Goal: Information Seeking & Learning: Learn about a topic

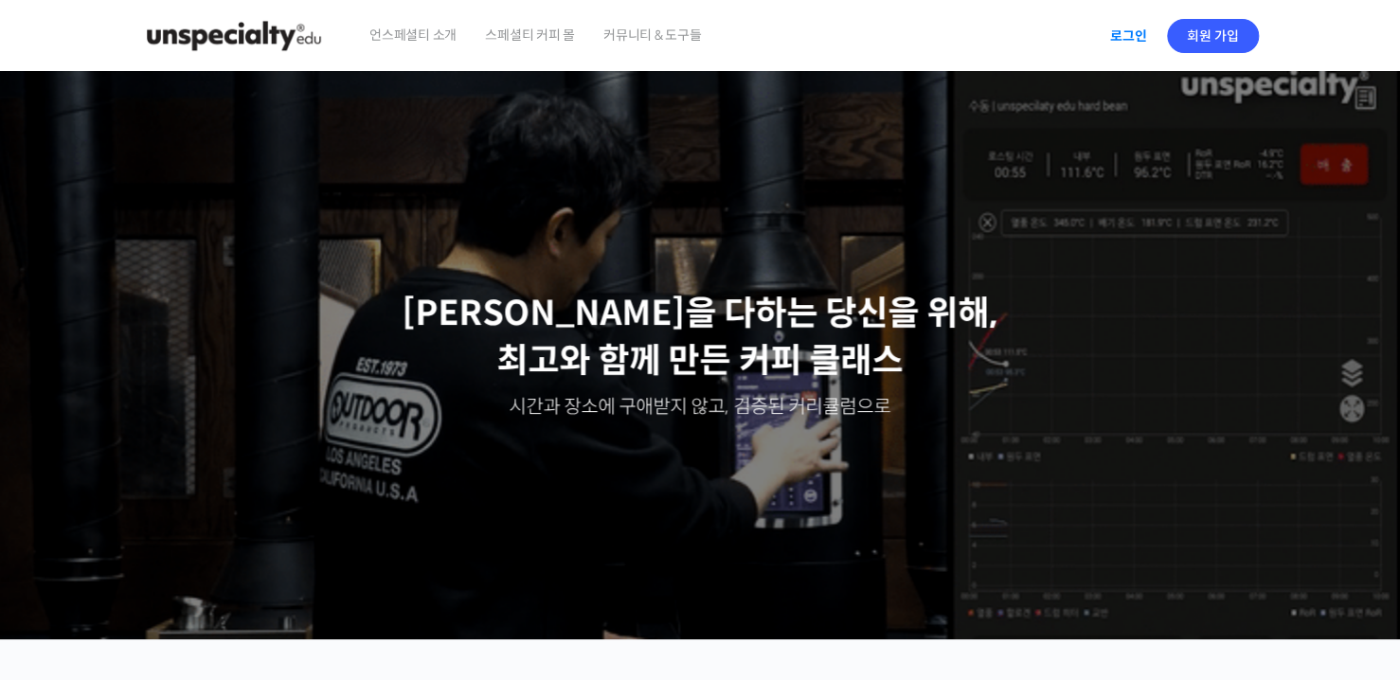
click at [1130, 23] on link "로그인" at bounding box center [1129, 36] width 60 height 44
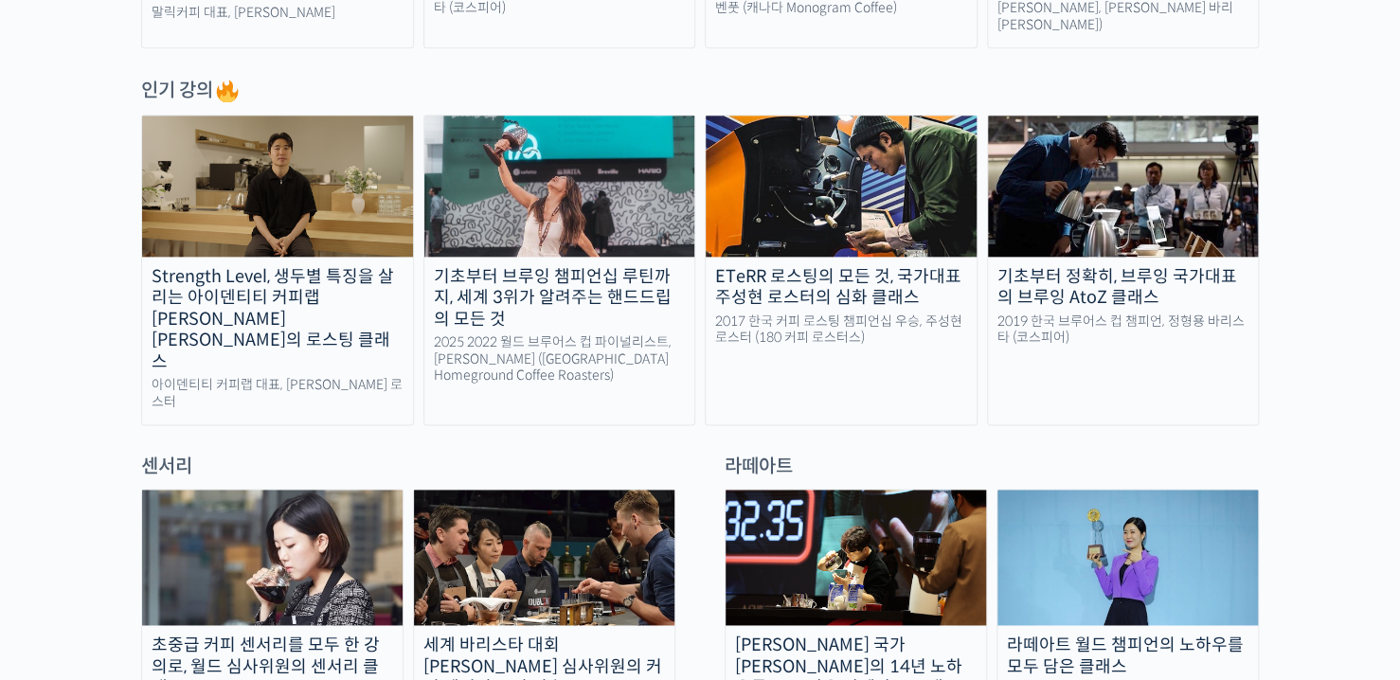
scroll to position [1042, 0]
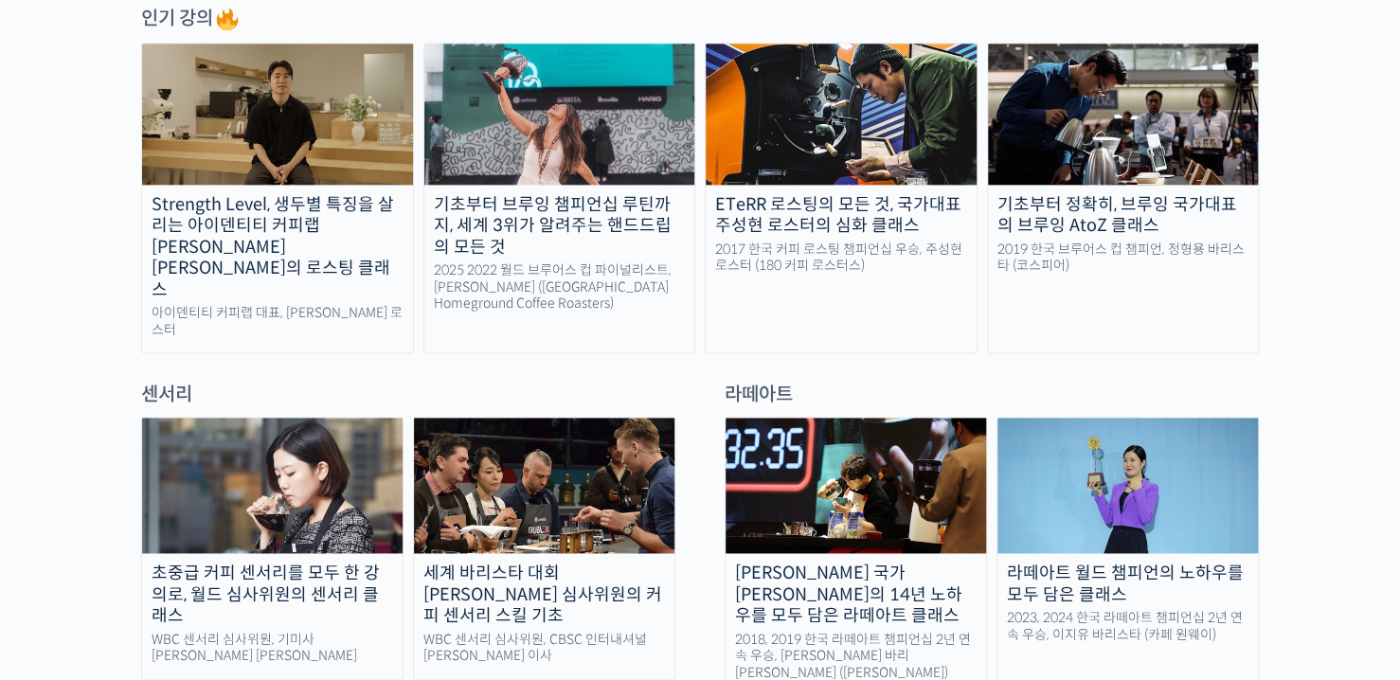
click at [569, 205] on div "기초부터 브루잉 챔피언십 루틴까지, 세계 3위가 알려주는 핸드드립의 모든 것" at bounding box center [559, 226] width 271 height 64
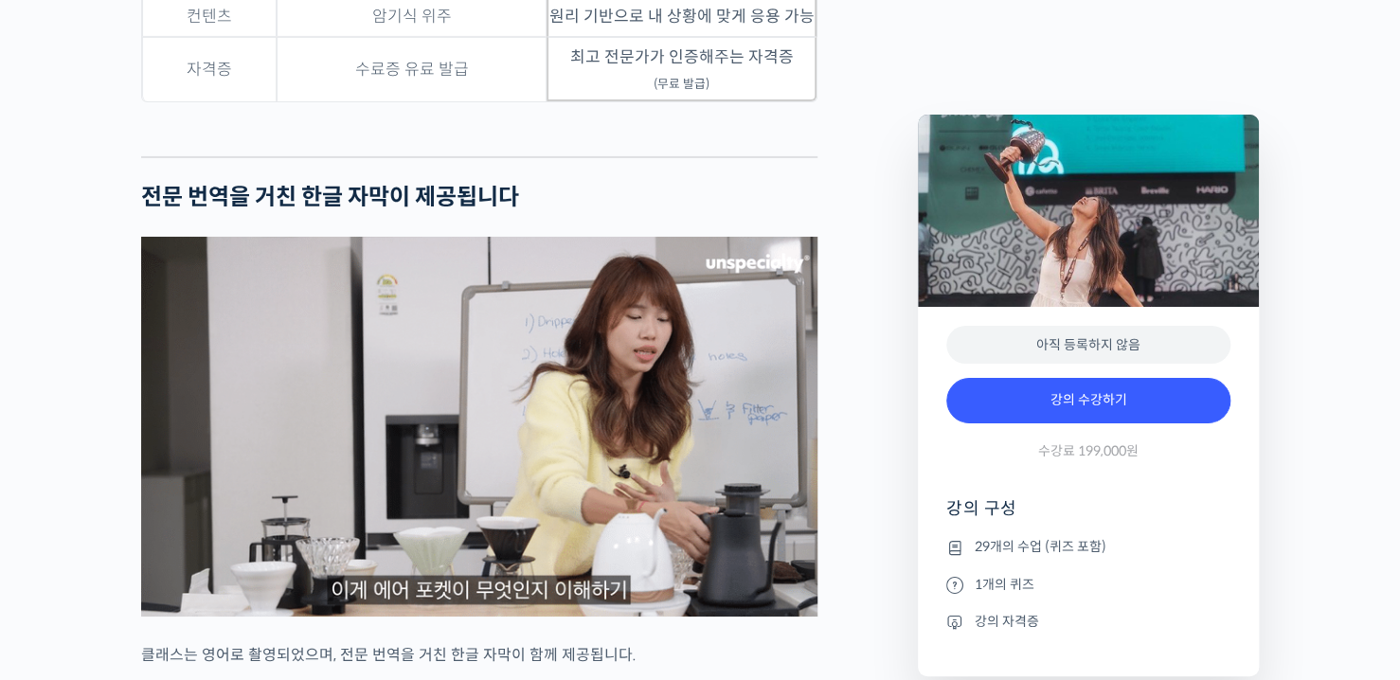
scroll to position [6572, 0]
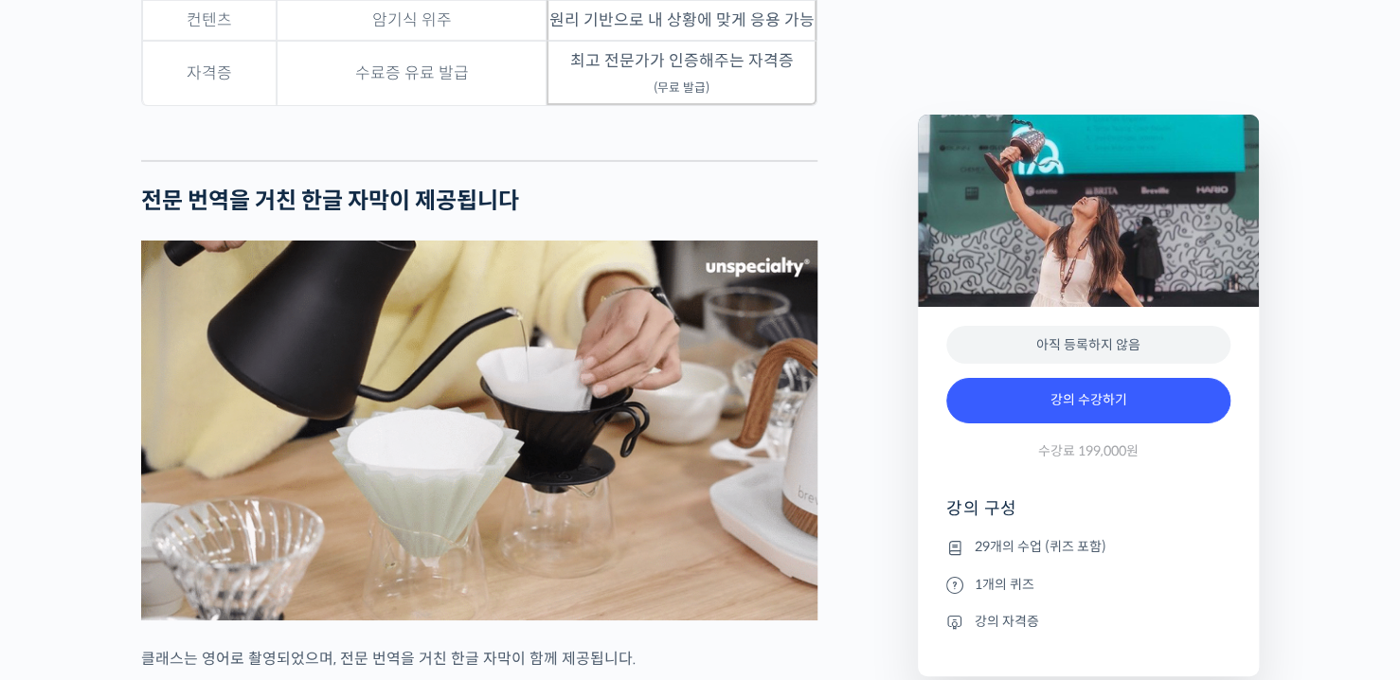
click at [503, 371] on img at bounding box center [479, 431] width 676 height 380
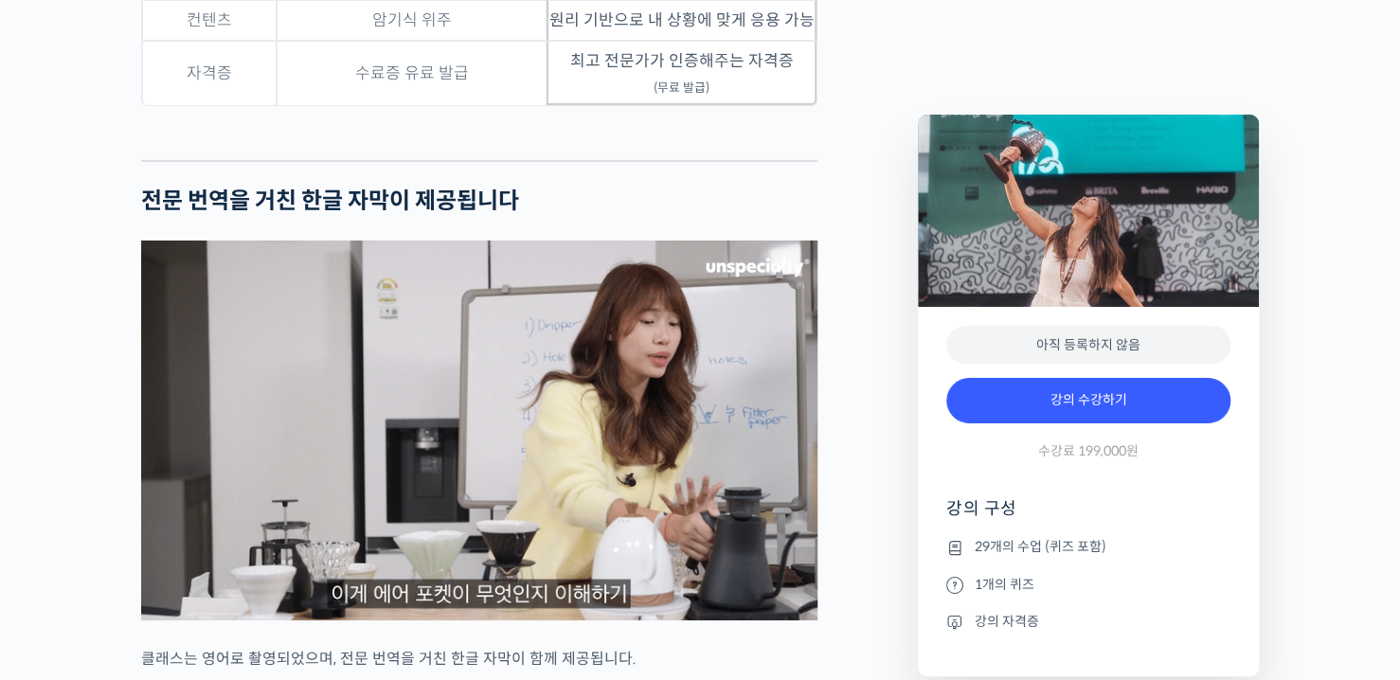
click at [557, 414] on img at bounding box center [479, 431] width 676 height 380
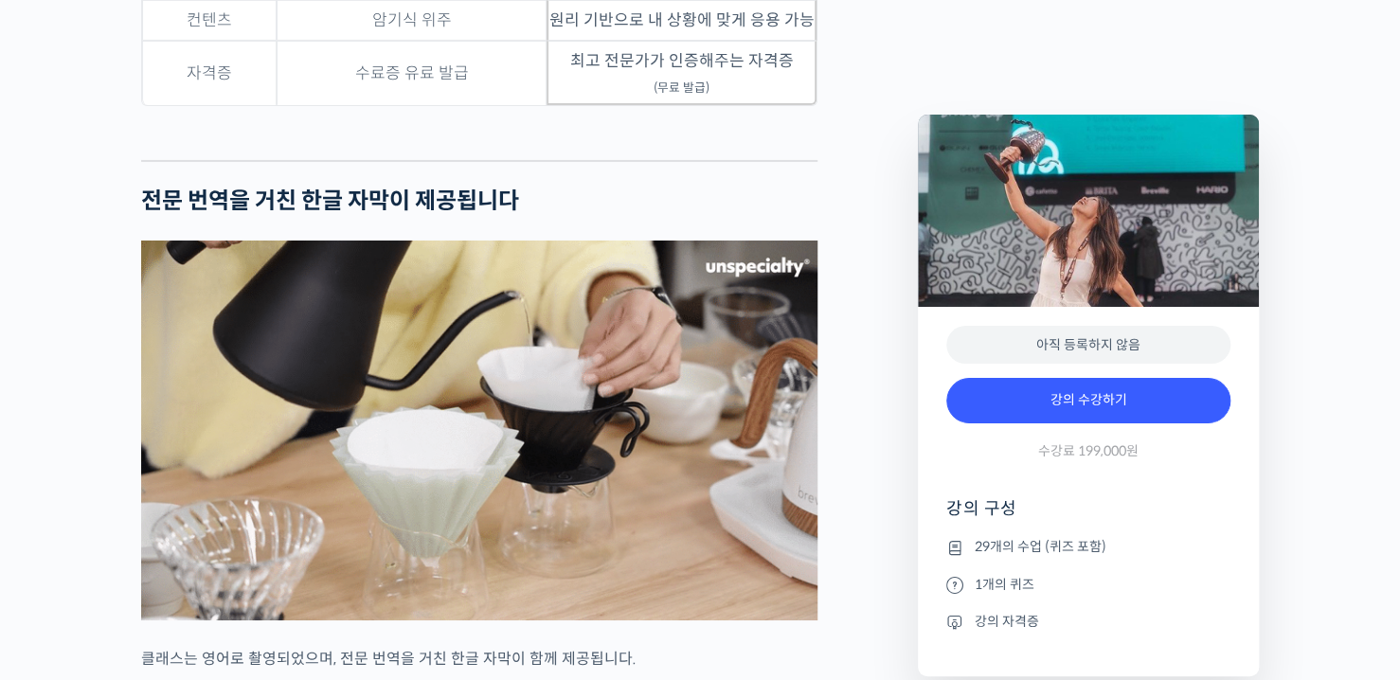
click at [366, 318] on img at bounding box center [479, 431] width 676 height 380
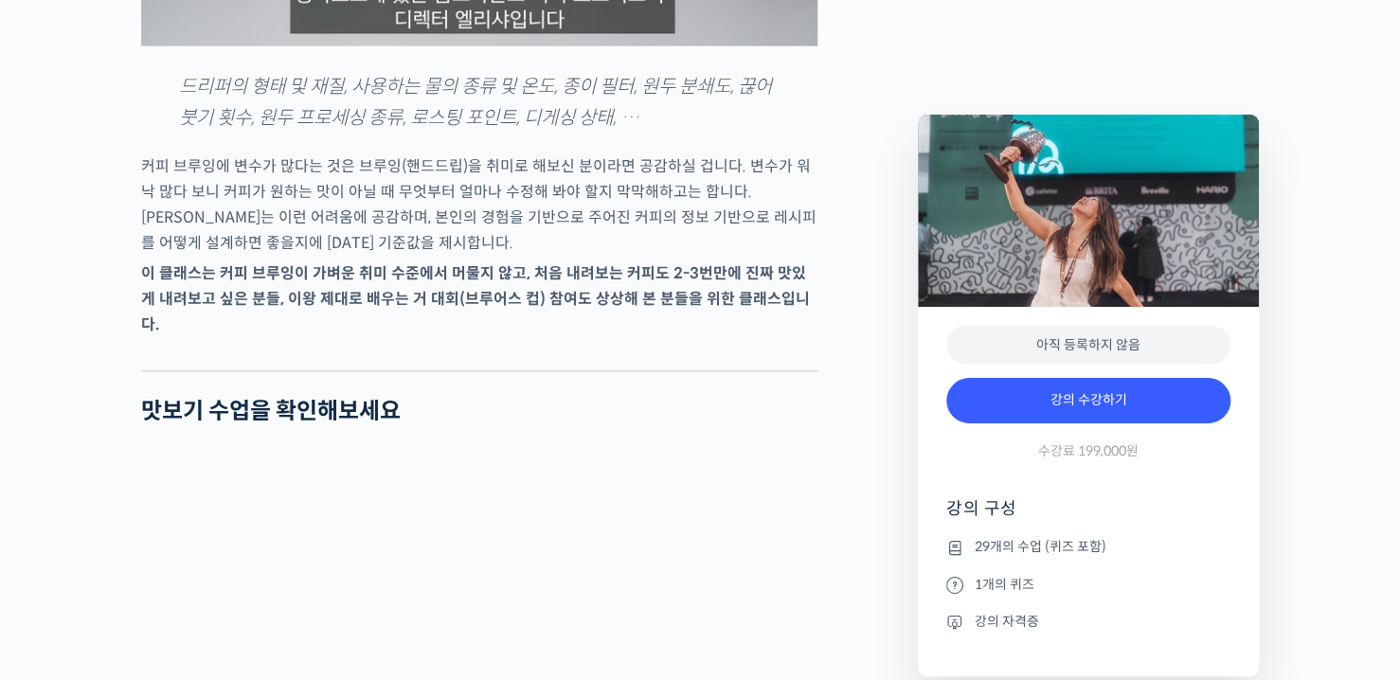
scroll to position [2497, 0]
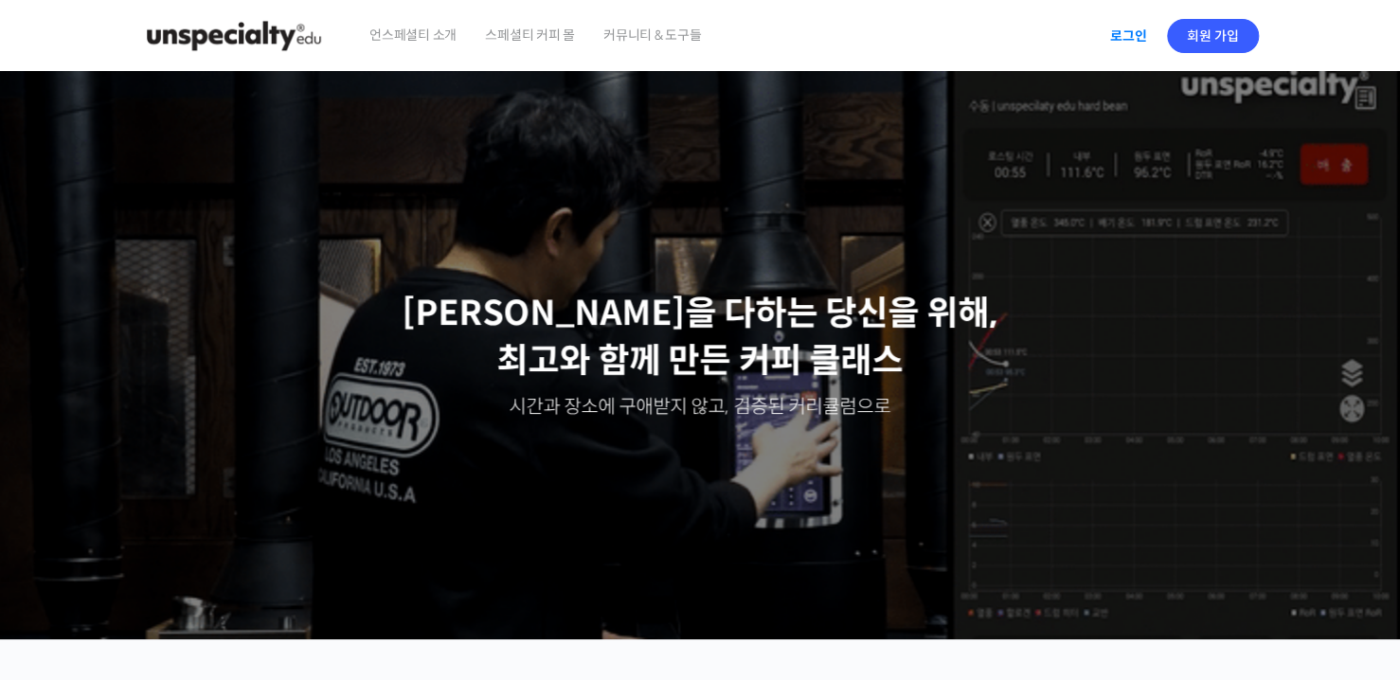
click at [1113, 31] on link "로그인" at bounding box center [1129, 36] width 60 height 44
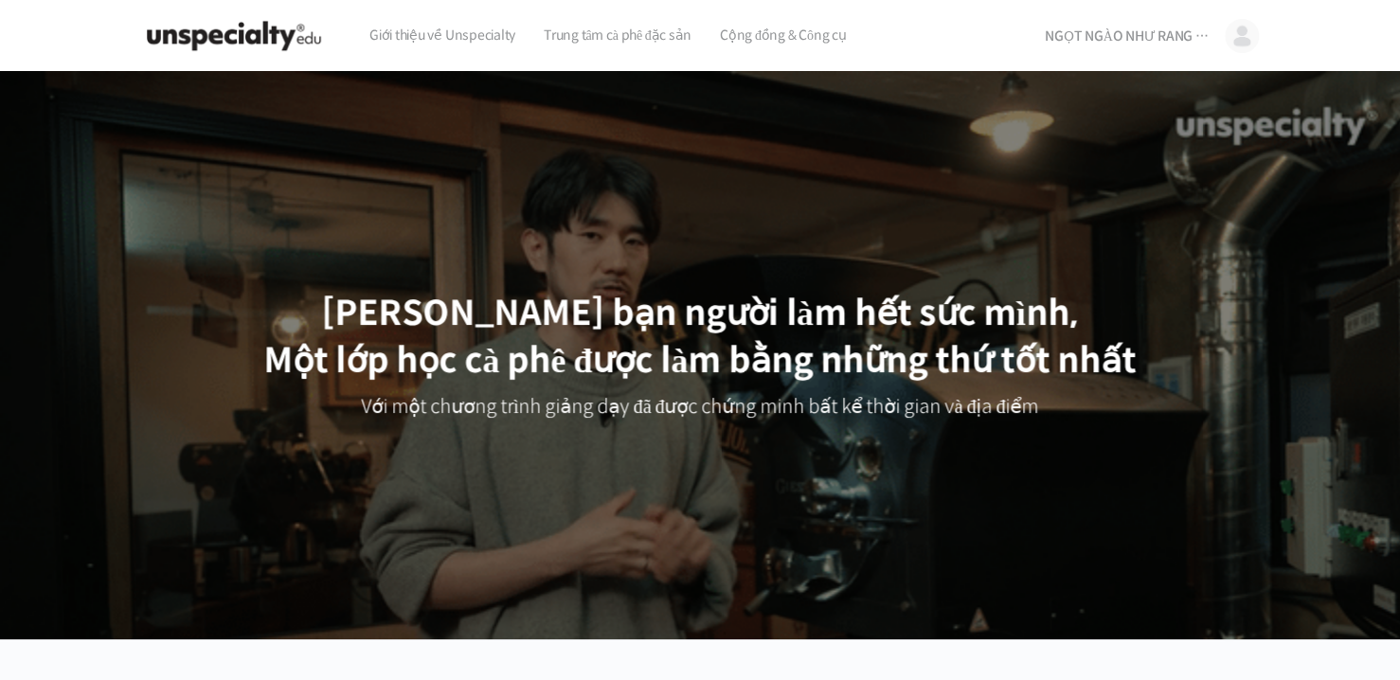
click at [34, 22] on header "Giới thiệu về Unspecialty Trung tâm cà phê đặc sản Cộng đồng & Công cụ NGỌT NGÀ…" at bounding box center [700, 36] width 1400 height 72
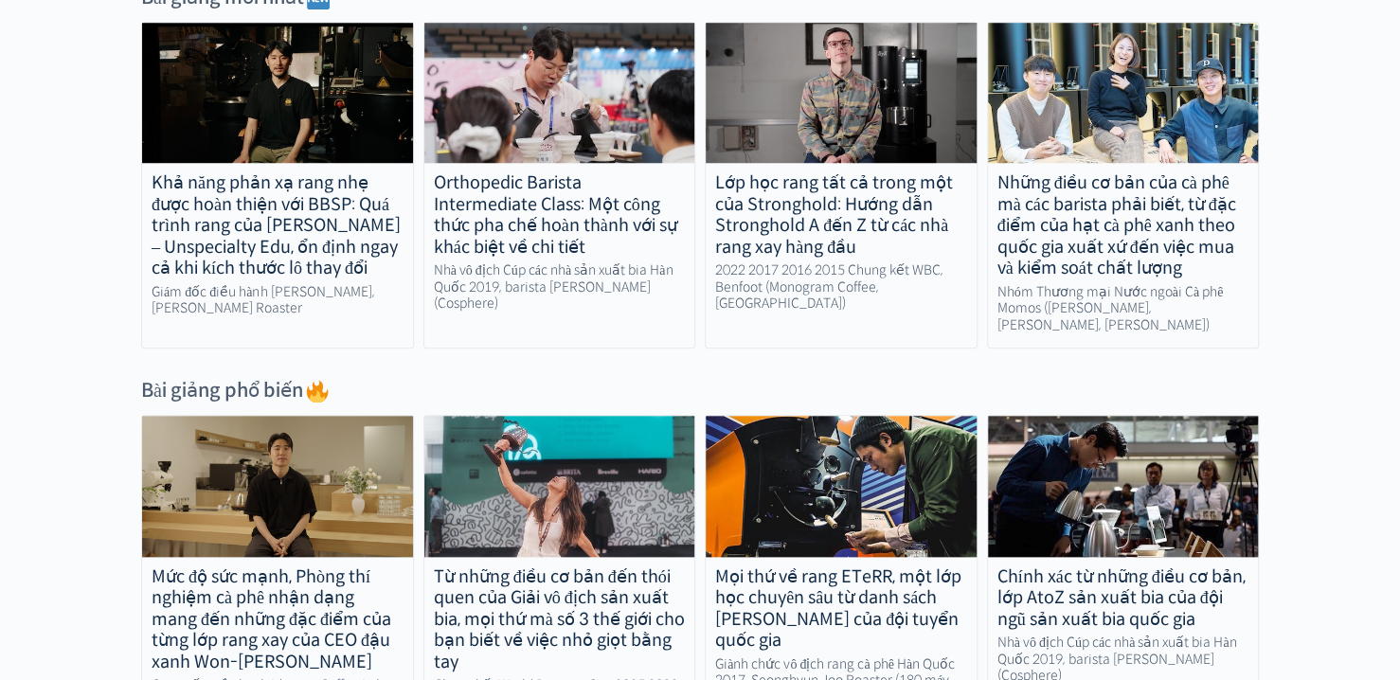
scroll to position [853, 0]
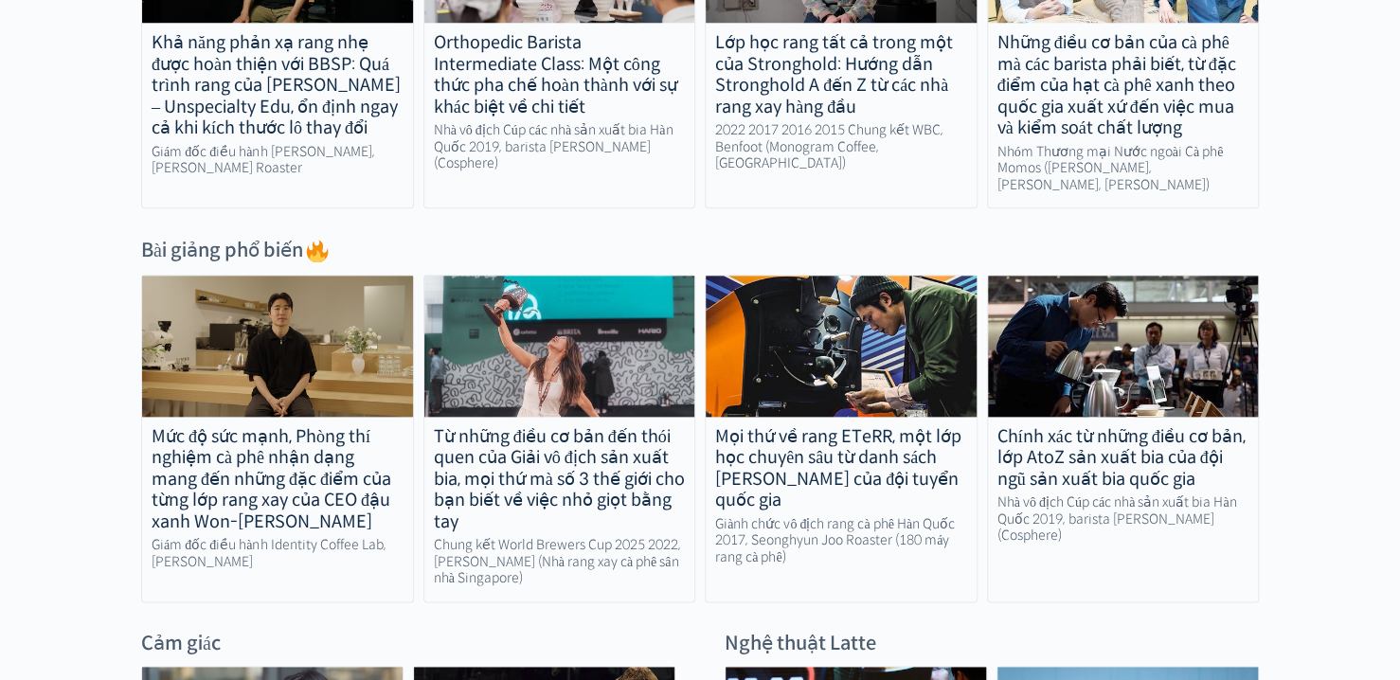
click at [512, 474] on div "Từ những điều cơ bản đến thói quen của Giải vô địch sản xuất bia, mọi thứ mà số…" at bounding box center [559, 479] width 271 height 107
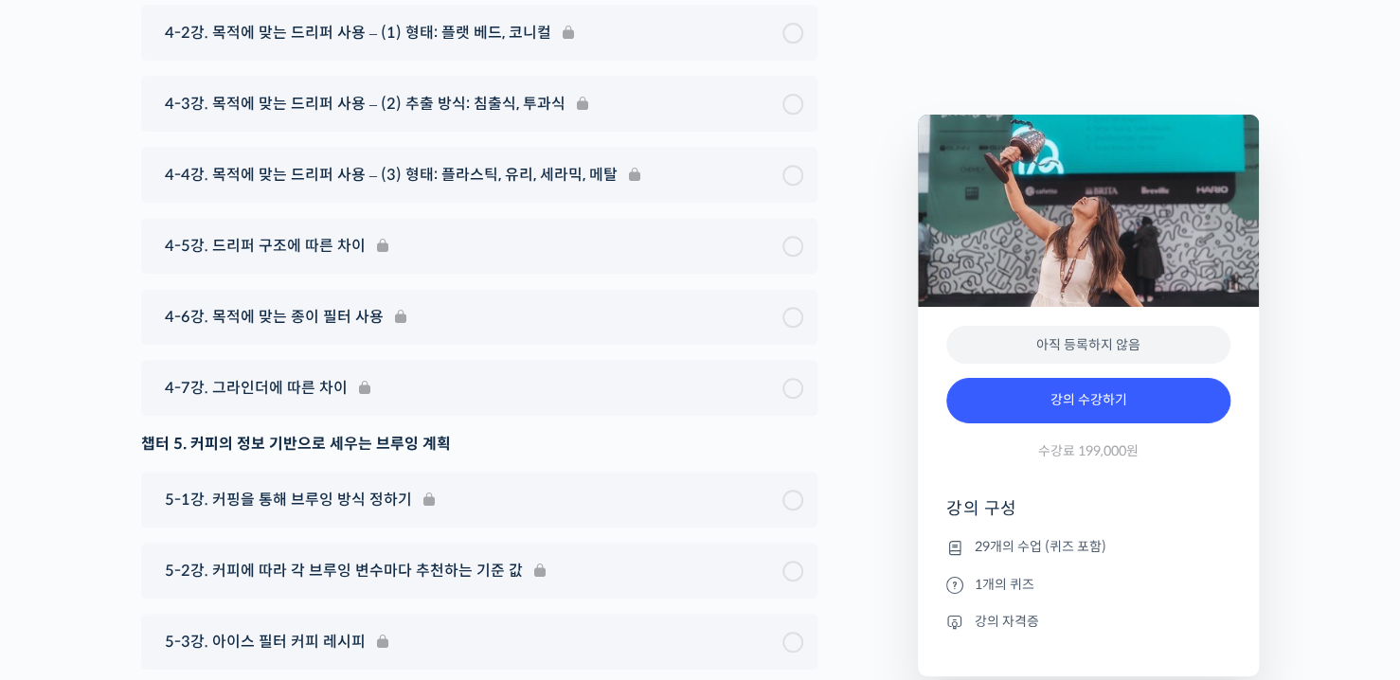
scroll to position [10896, 0]
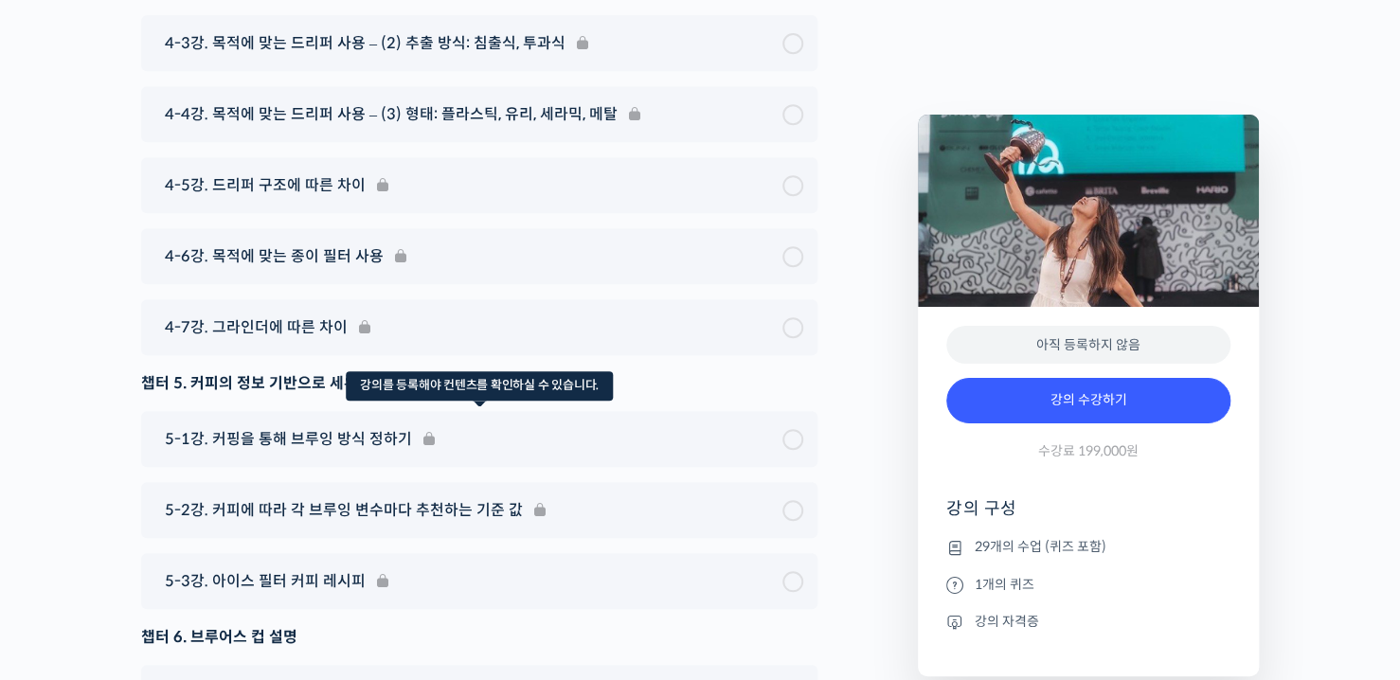
click at [299, 411] on div "5-1강. 커핑을 통해 브루잉 방식 정하기" at bounding box center [479, 439] width 676 height 56
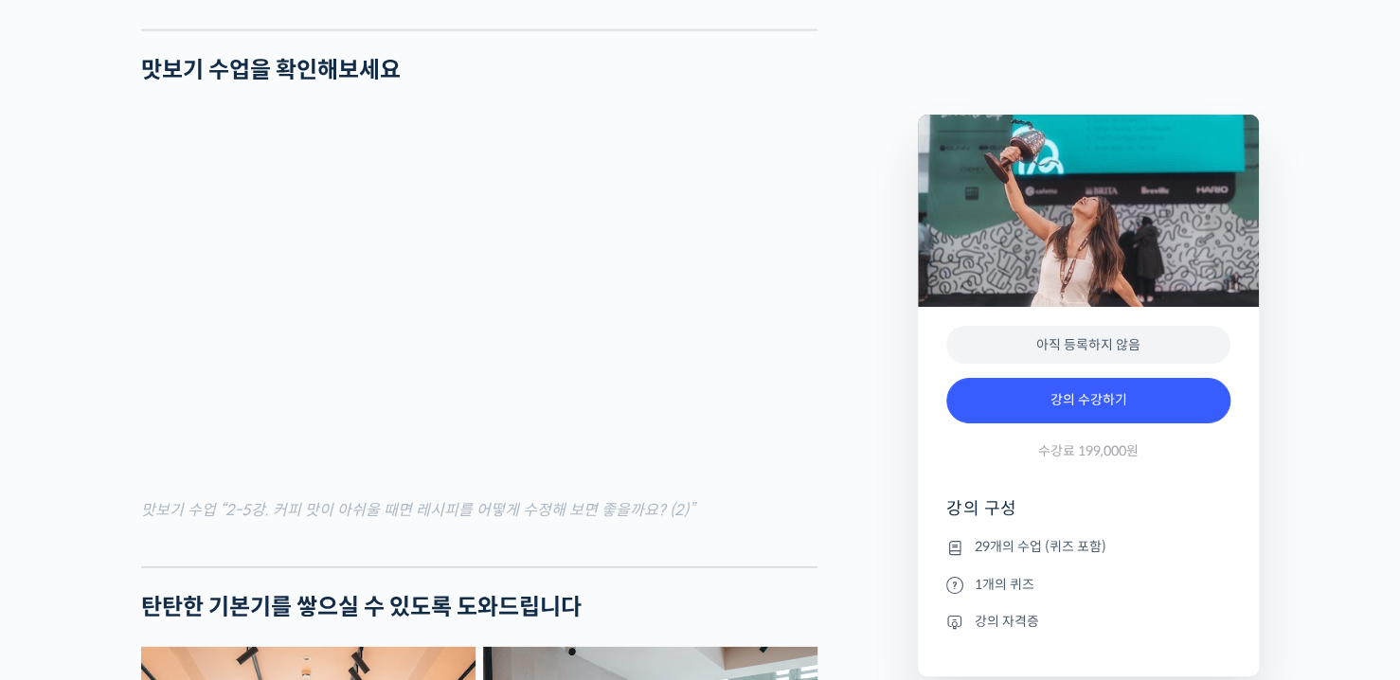
scroll to position [2497, 0]
